Goal: Information Seeking & Learning: Learn about a topic

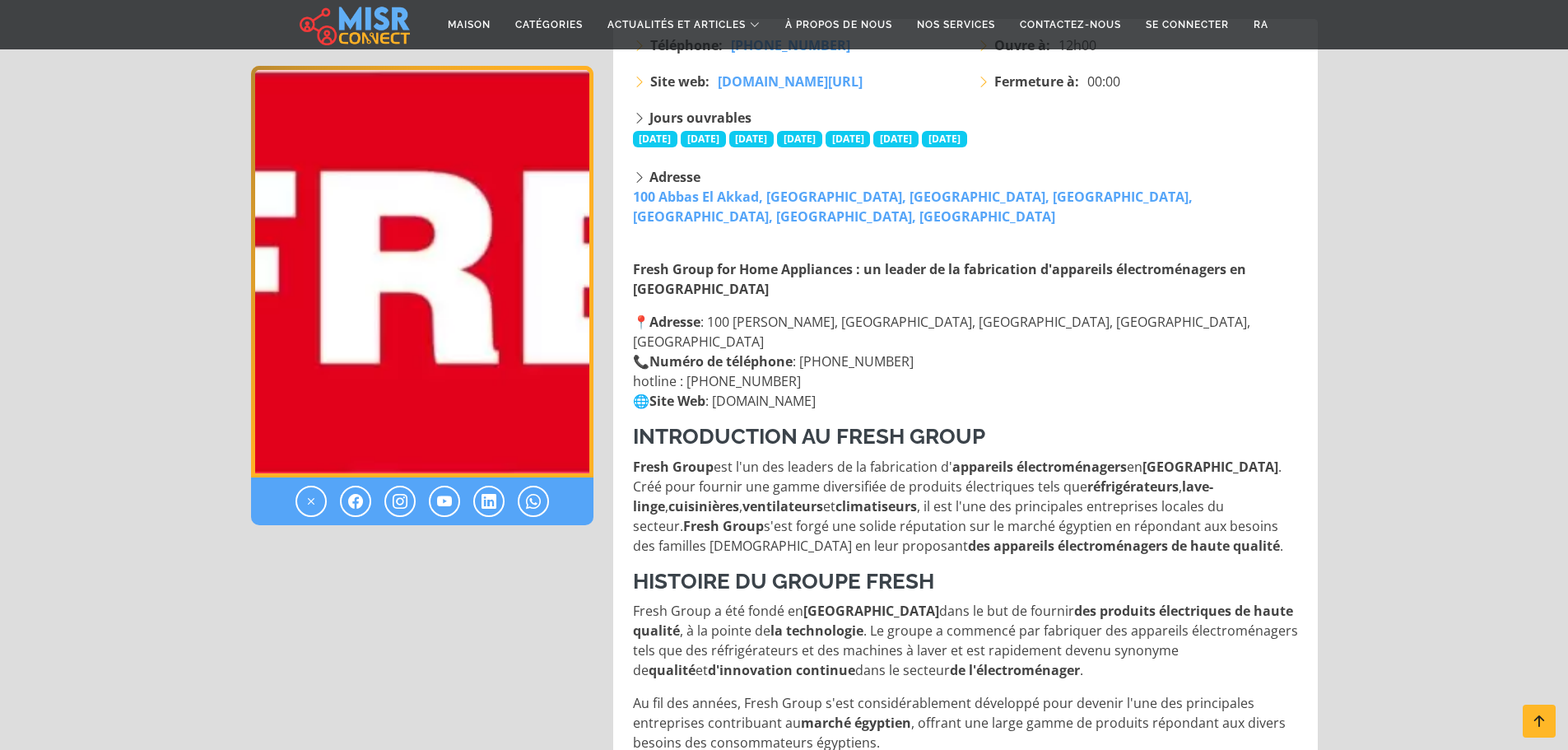
scroll to position [330, 0]
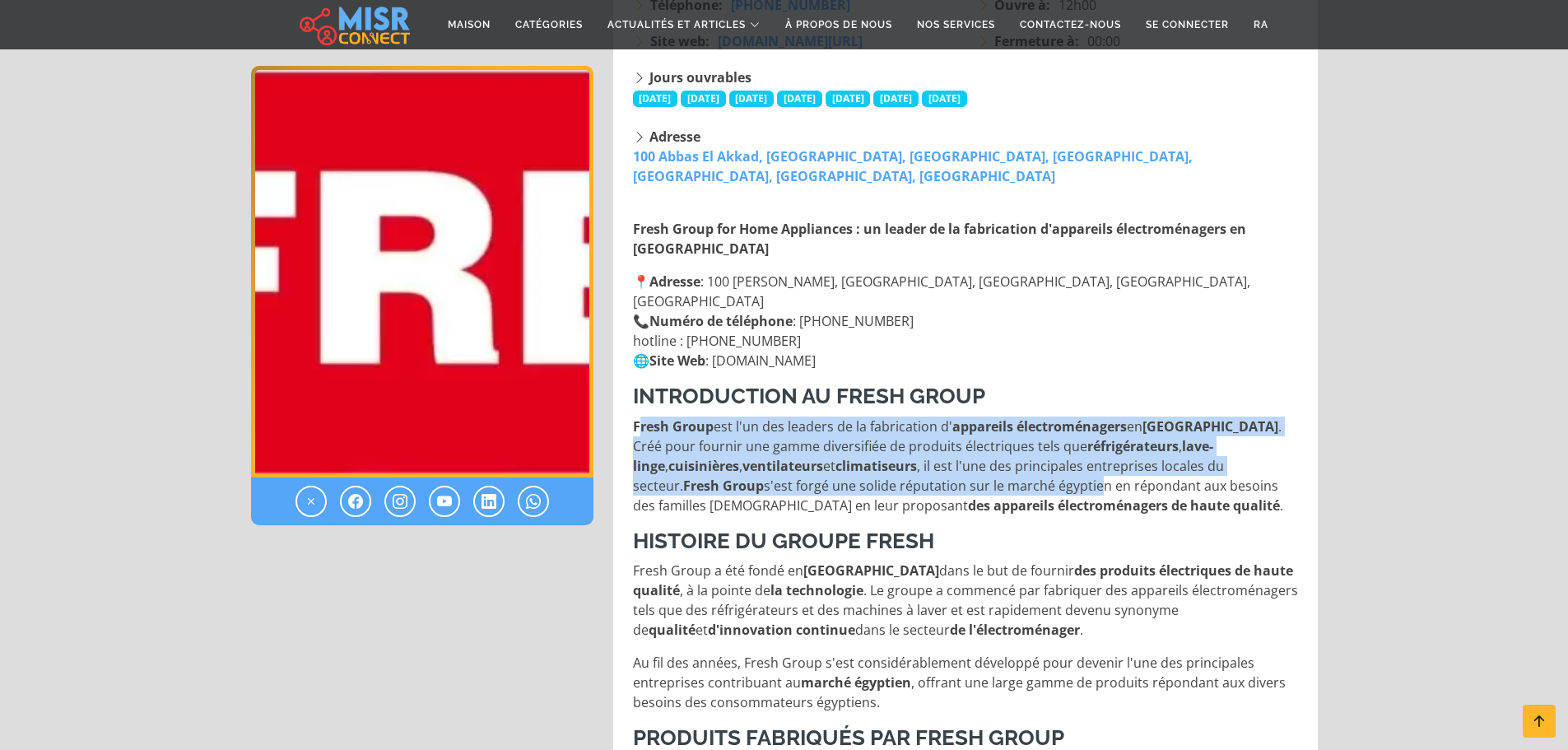
drag, startPoint x: 641, startPoint y: 365, endPoint x: 931, endPoint y: 425, distance: 296.1
click at [931, 425] on p "Fresh Group est l'un des leaders de la fabrication d' appareils électroménagers…" at bounding box center [967, 466] width 668 height 99
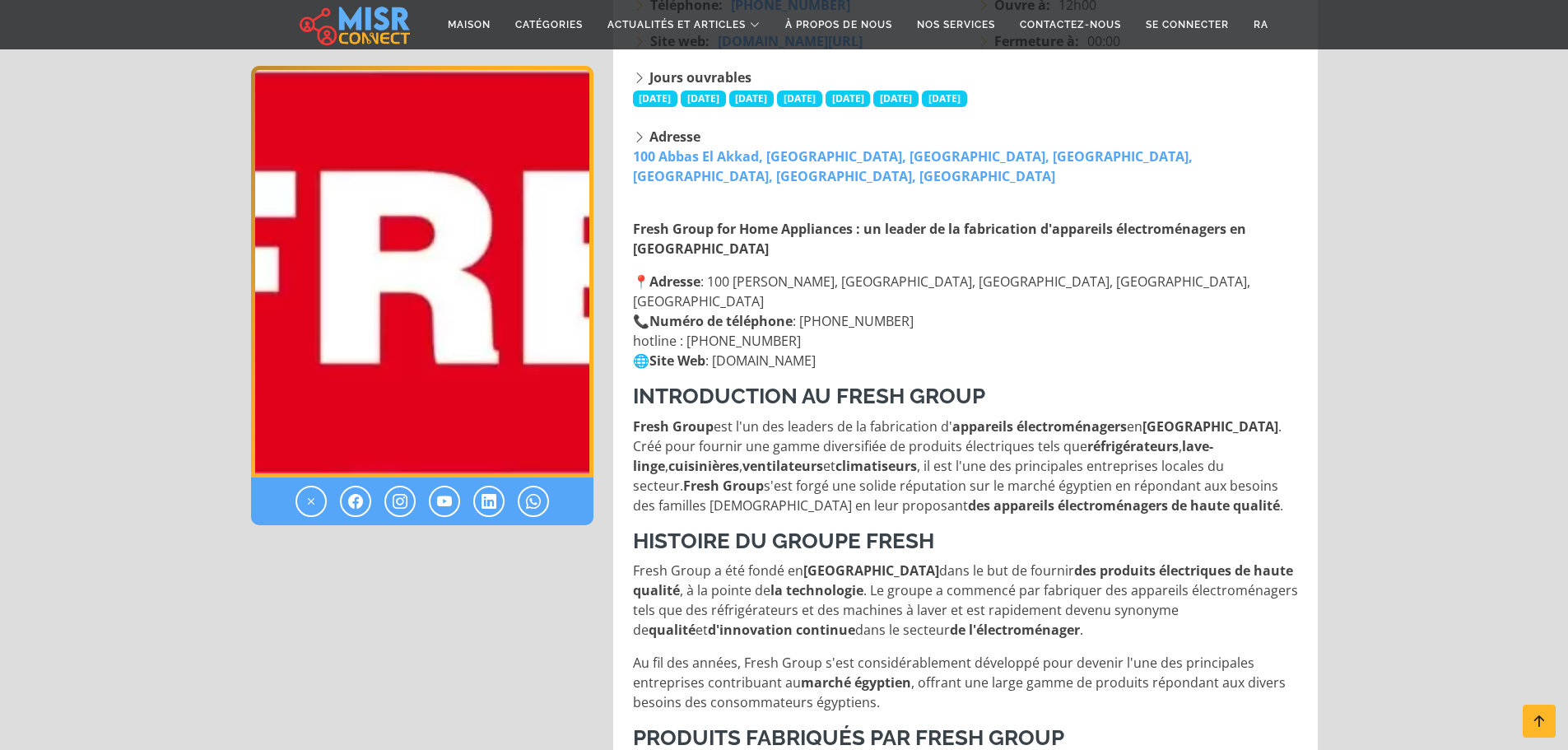
click at [932, 477] on font "s'est forgé une solide réputation sur le marché égyptien en répondant aux besoi…" at bounding box center [956, 495] width 646 height 38
drag, startPoint x: 1052, startPoint y: 455, endPoint x: 629, endPoint y: 365, distance: 432.5
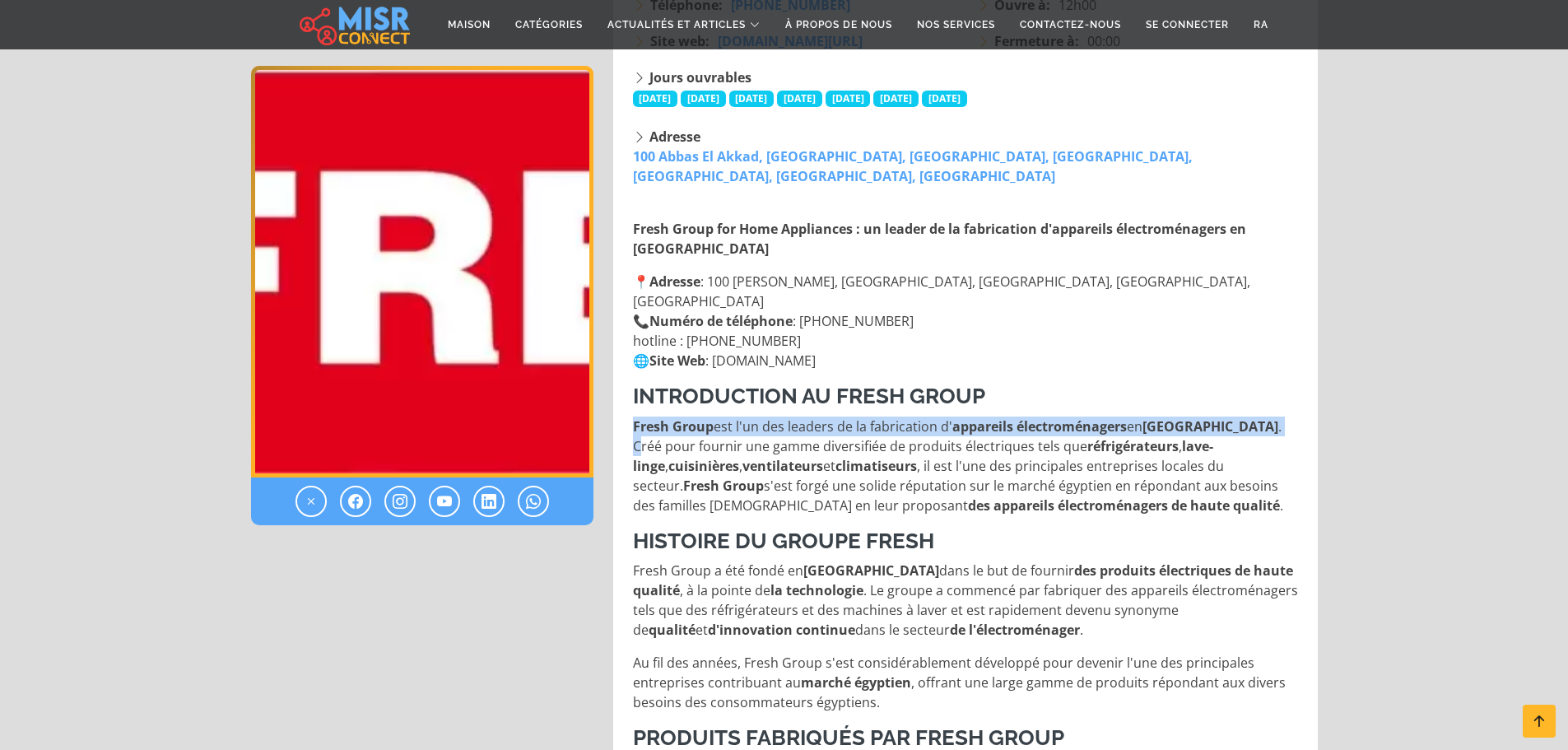
drag, startPoint x: 631, startPoint y: 362, endPoint x: 1209, endPoint y: 366, distance: 578.0
copy p "Fresh Group est l'un des leaders de la fabrication d' appareils électroménagers…"
